Goal: Book appointment/travel/reservation

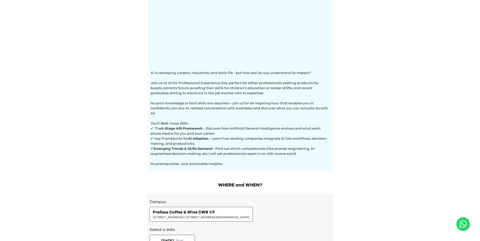
scroll to position [146, 0]
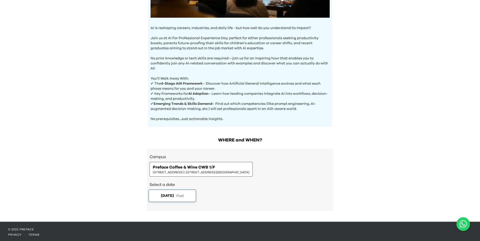
click at [174, 197] on span "[DATE]" at bounding box center [167, 195] width 13 height 5
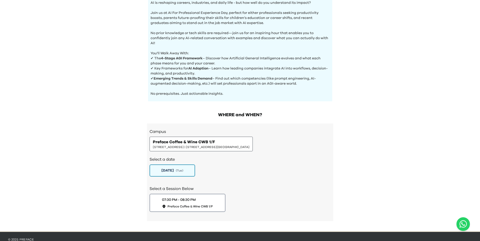
scroll to position [182, 0]
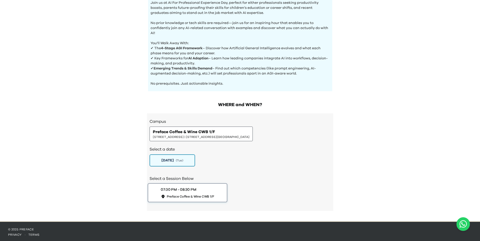
click at [210, 195] on span "Preface Coffee & Wine CWB 1/F" at bounding box center [191, 197] width 48 height 4
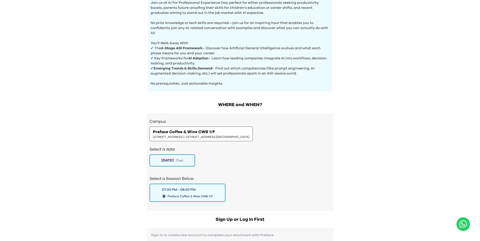
scroll to position [283, 0]
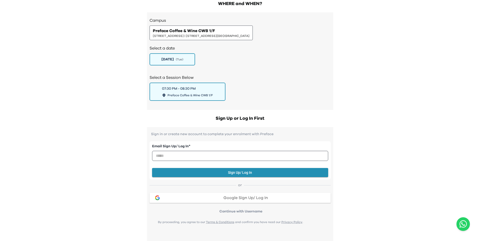
click at [222, 198] on div "Google Sign Up/ Log In" at bounding box center [246, 198] width 162 height 4
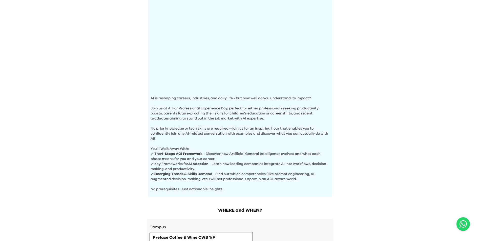
scroll to position [146, 0]
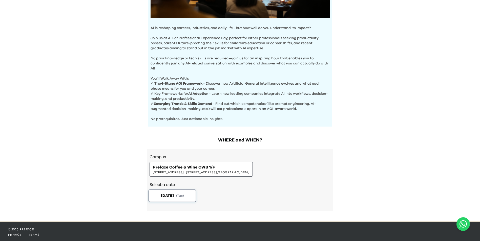
click at [180, 196] on span "( Tue )" at bounding box center [180, 196] width 8 height 4
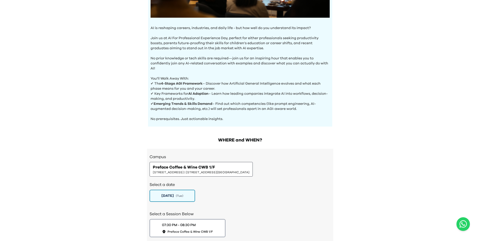
scroll to position [182, 0]
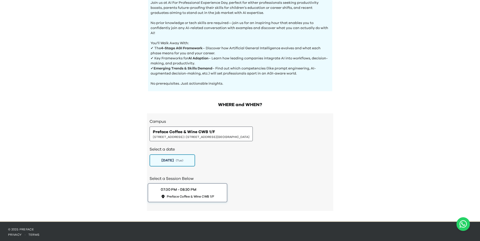
click at [202, 192] on div "07:30 PM - 08:30 PM Preface Coffee & Wine CWB 1/F" at bounding box center [187, 193] width 53 height 12
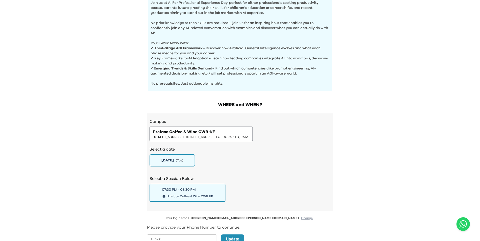
scroll to position [232, 0]
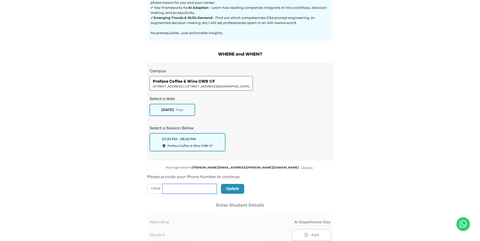
click at [195, 188] on input "tel" at bounding box center [189, 189] width 54 height 10
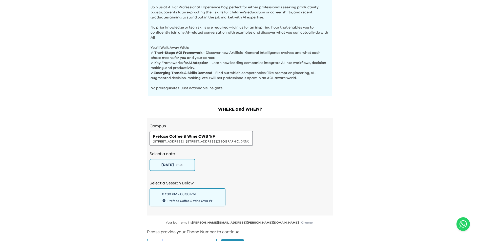
scroll to position [329, 0]
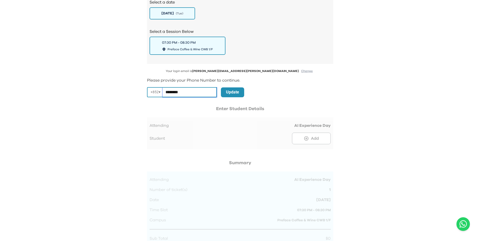
type input "********"
click at [241, 91] on button "Update" at bounding box center [232, 93] width 23 height 10
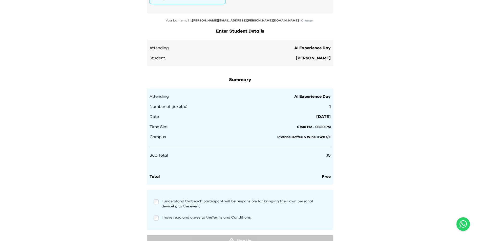
scroll to position [412, 0]
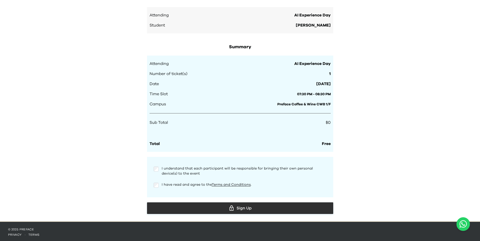
click at [253, 206] on div "Sign Up" at bounding box center [240, 209] width 178 height 8
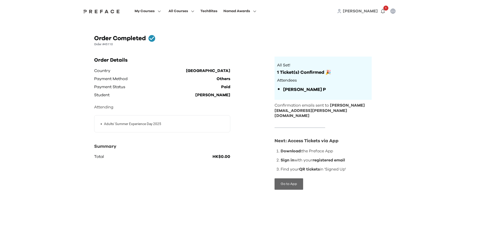
click at [296, 181] on button "Go to App" at bounding box center [289, 184] width 29 height 11
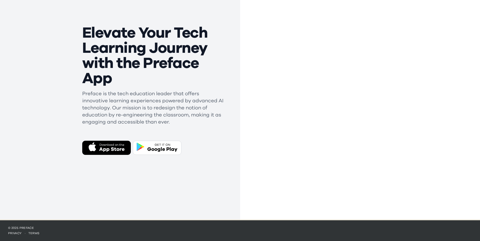
scroll to position [33, 0]
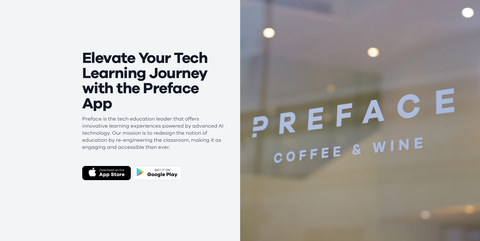
click at [164, 174] on div "Google Play" at bounding box center [162, 174] width 30 height 7
